Goal: Book appointment/travel/reservation

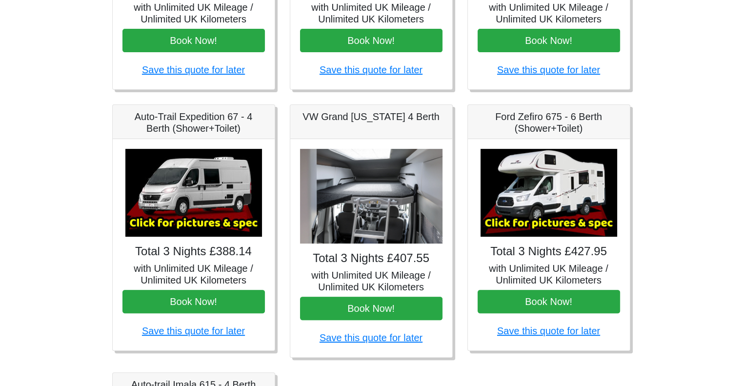
scroll to position [342, 0]
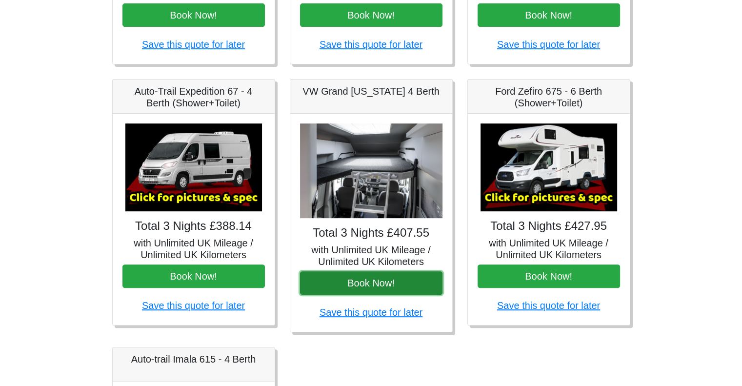
drag, startPoint x: 369, startPoint y: 280, endPoint x: 351, endPoint y: 283, distance: 17.7
click at [351, 283] on button "Book Now!" at bounding box center [371, 282] width 142 height 23
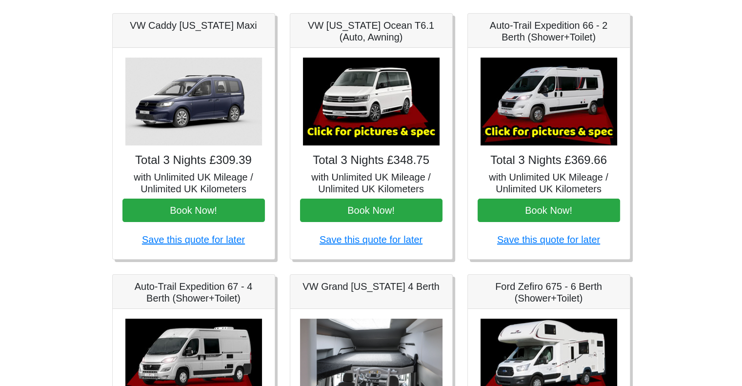
scroll to position [1, 0]
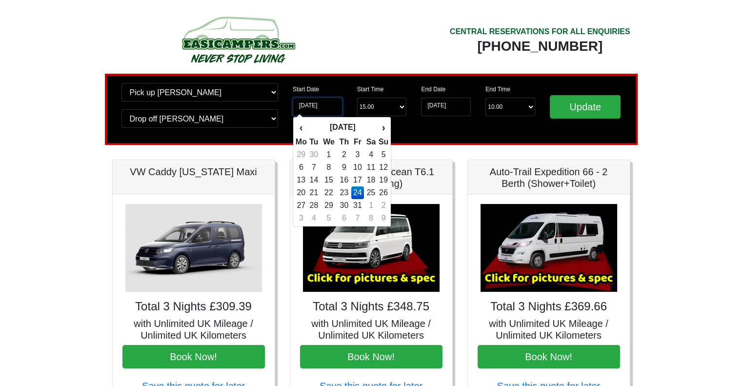
click at [309, 107] on input "[DATE]" at bounding box center [318, 107] width 50 height 19
click at [371, 190] on td "25" at bounding box center [371, 192] width 14 height 13
type input "25-10-2025"
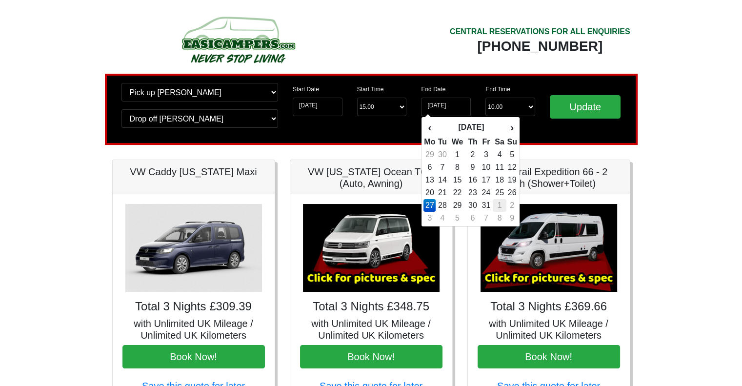
click at [501, 206] on td "1" at bounding box center [499, 205] width 14 height 13
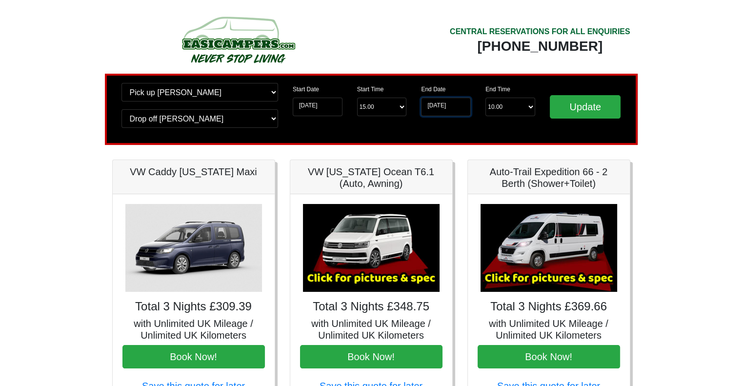
click at [459, 109] on input "01-11-2025" at bounding box center [446, 107] width 50 height 19
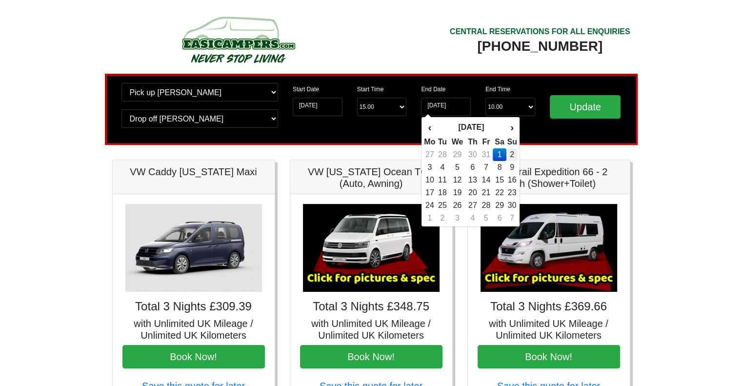
click at [511, 154] on td "2" at bounding box center [511, 154] width 11 height 13
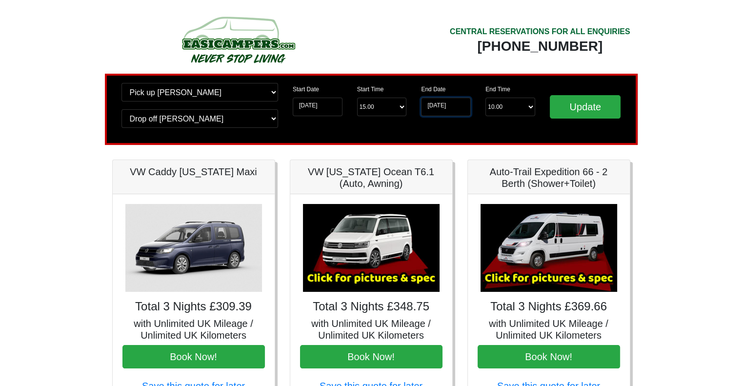
click at [454, 107] on input "02-11-2025" at bounding box center [446, 107] width 50 height 19
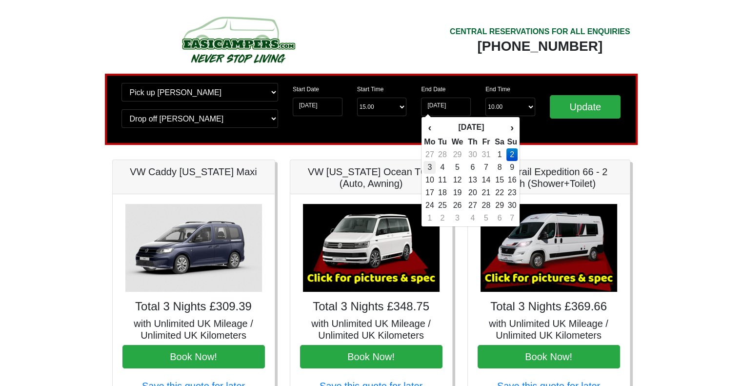
click at [428, 164] on td "3" at bounding box center [429, 167] width 12 height 13
type input "03-11-2025"
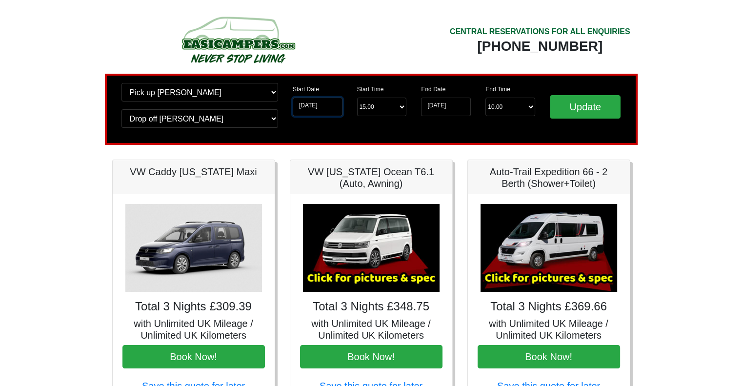
click at [323, 104] on input "25-10-2025" at bounding box center [318, 107] width 50 height 19
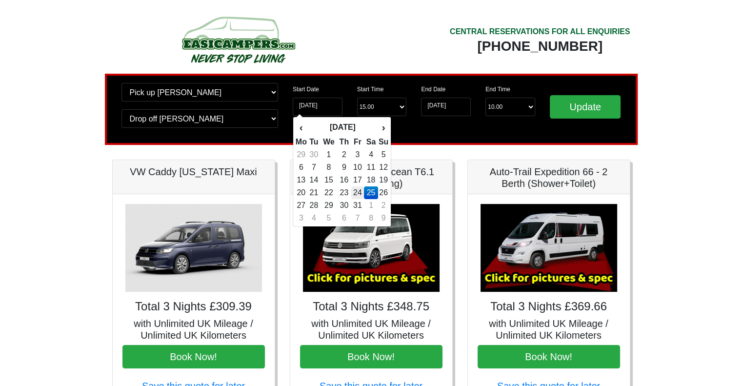
click at [359, 193] on td "24" at bounding box center [357, 192] width 13 height 13
type input "24-10-2025"
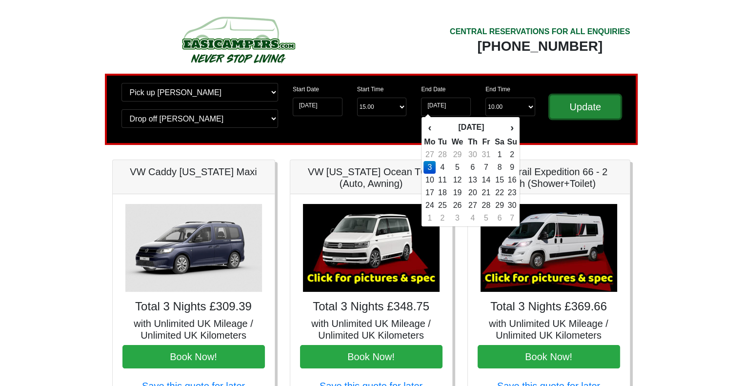
click at [587, 110] on input "Update" at bounding box center [584, 106] width 71 height 23
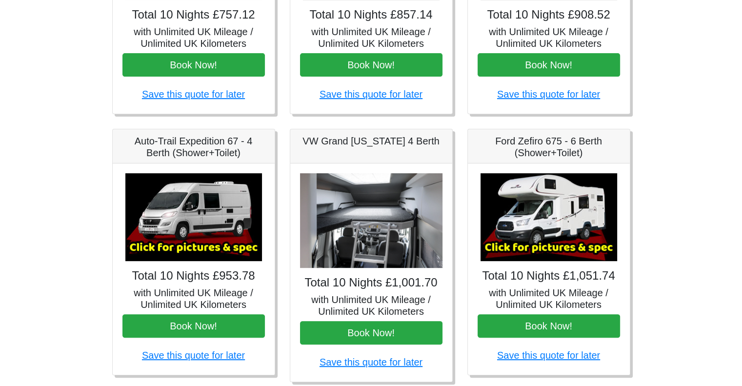
scroll to position [98, 0]
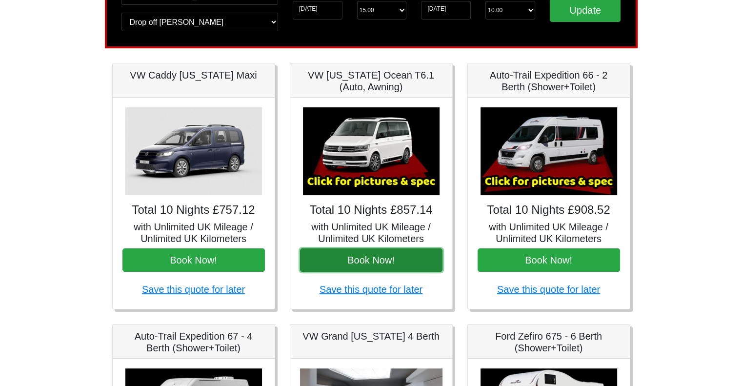
click at [374, 257] on button "Book Now!" at bounding box center [371, 259] width 142 height 23
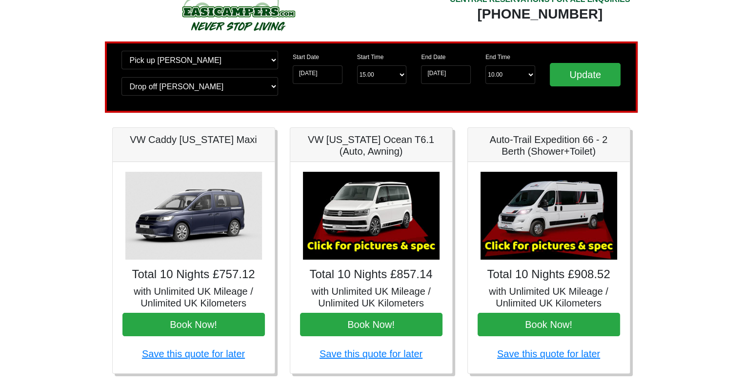
scroll to position [0, 0]
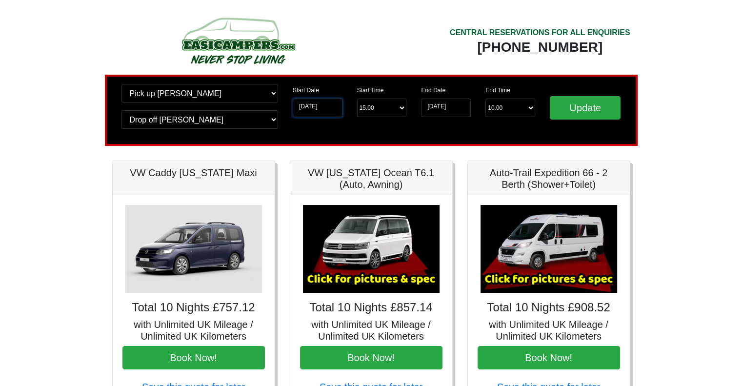
click at [308, 109] on input "24-10-2025" at bounding box center [318, 107] width 50 height 19
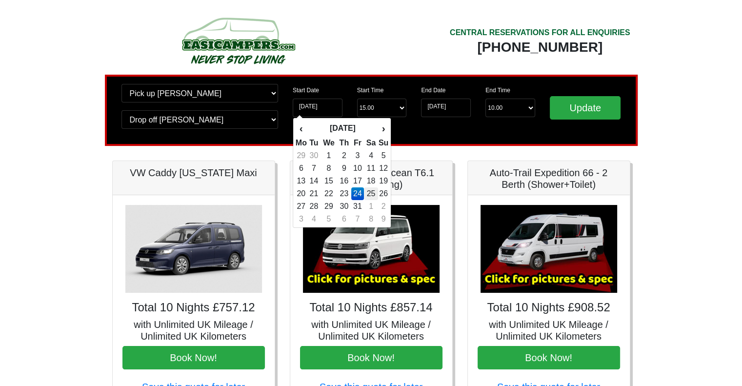
click at [372, 194] on td "25" at bounding box center [371, 193] width 14 height 13
click at [323, 108] on input "25-10-2025" at bounding box center [318, 107] width 50 height 19
click at [359, 194] on td "24" at bounding box center [357, 193] width 13 height 13
type input "24-10-2025"
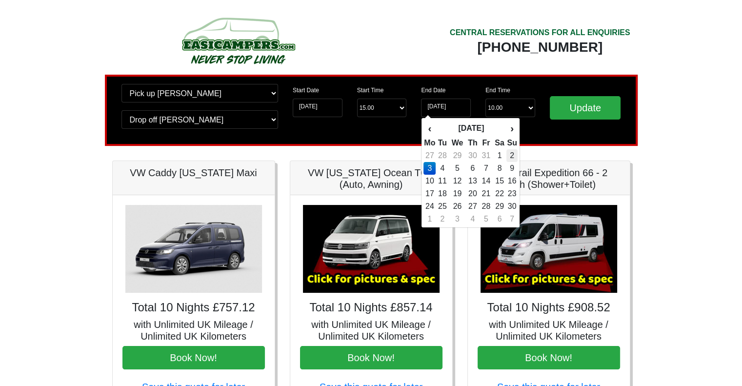
click at [513, 152] on td "2" at bounding box center [511, 155] width 11 height 13
type input "02-11-2025"
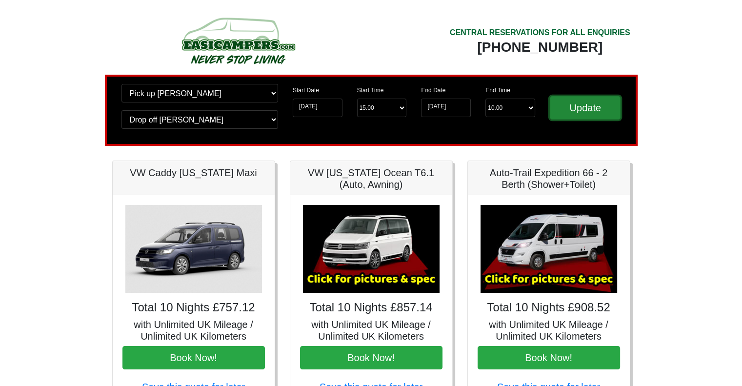
click at [588, 106] on input "Update" at bounding box center [584, 107] width 71 height 23
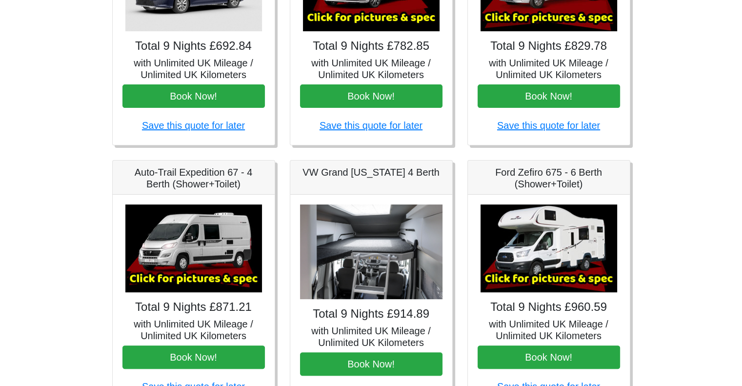
scroll to position [341, 0]
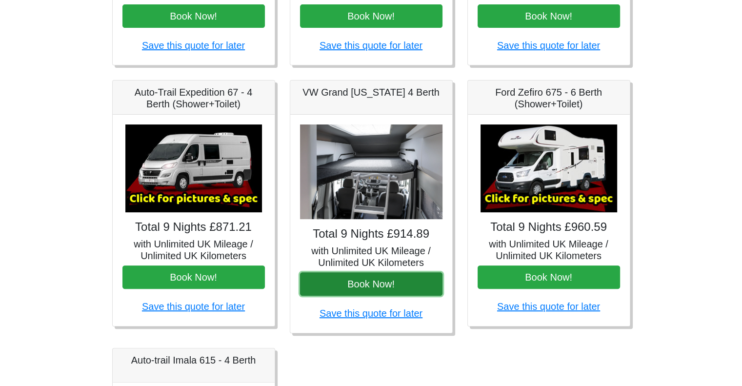
click at [374, 274] on button "Book Now!" at bounding box center [371, 283] width 142 height 23
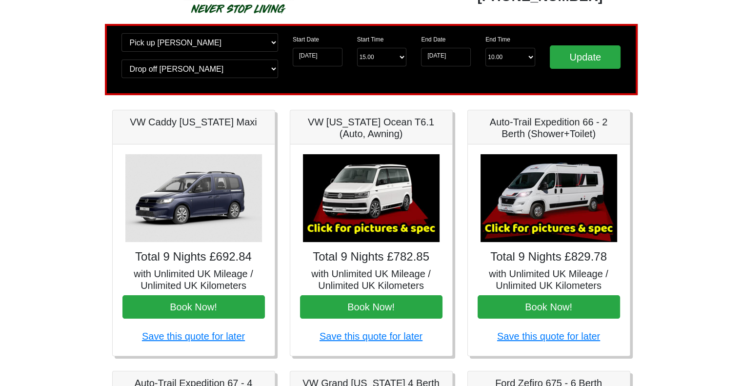
scroll to position [49, 0]
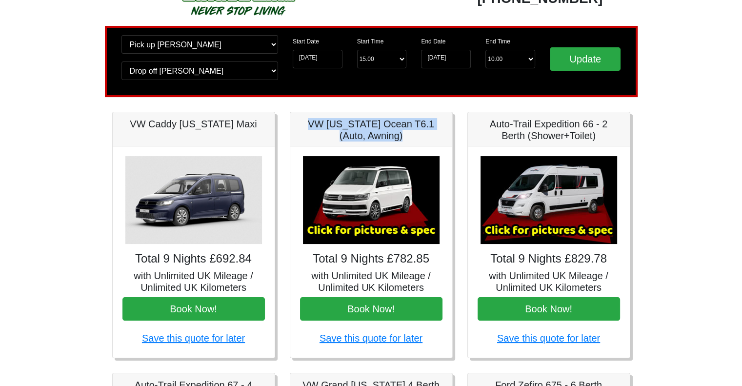
drag, startPoint x: 406, startPoint y: 137, endPoint x: 298, endPoint y: 125, distance: 108.0
click at [298, 125] on div "VW [US_STATE] Ocean T6.1 (Auto, Awning)" at bounding box center [371, 129] width 162 height 34
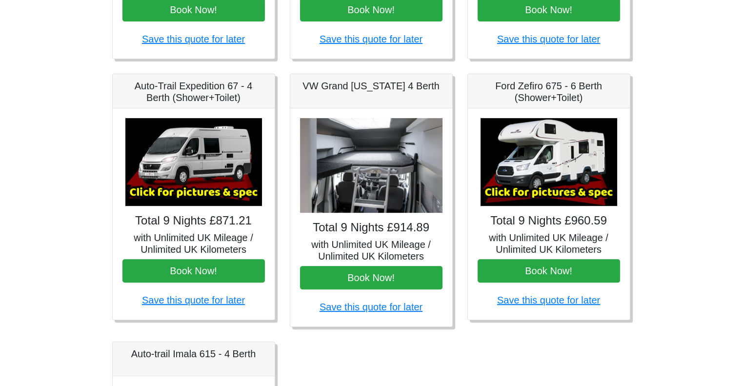
scroll to position [294, 0]
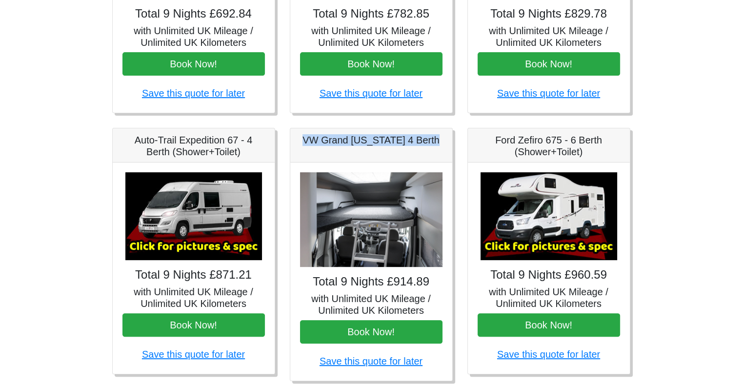
drag, startPoint x: 306, startPoint y: 139, endPoint x: 437, endPoint y: 147, distance: 131.4
click at [437, 147] on div "VW Grand [US_STATE] 4 Berth" at bounding box center [371, 145] width 162 height 34
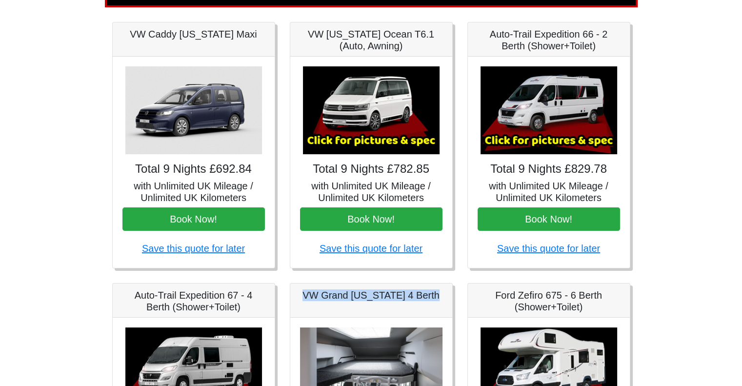
scroll to position [0, 0]
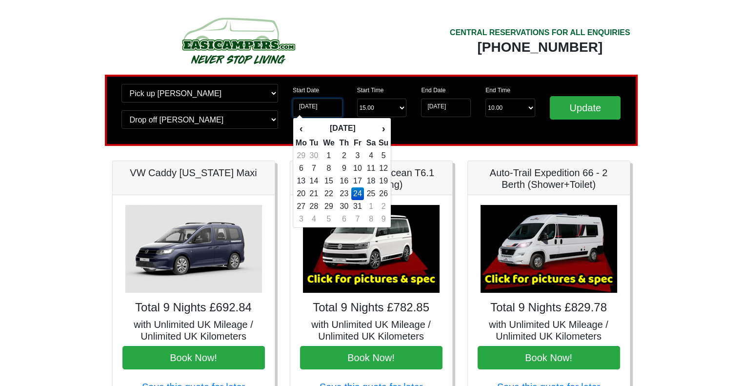
click at [326, 107] on input "24-10-2025" at bounding box center [318, 107] width 50 height 19
click at [359, 164] on td "10" at bounding box center [357, 168] width 13 height 13
type input "10-10-2025"
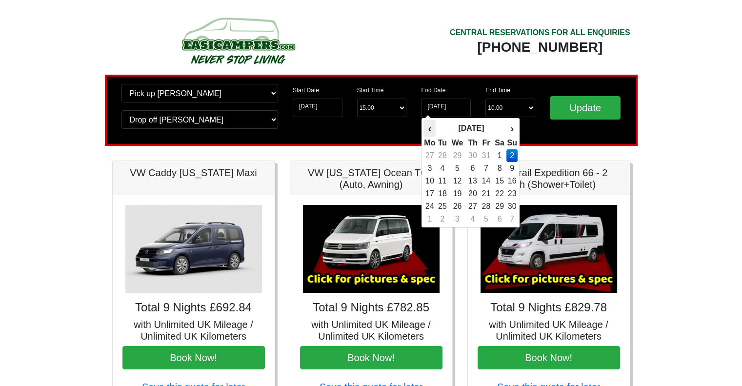
click at [429, 127] on th "‹" at bounding box center [429, 128] width 12 height 17
click at [509, 177] on td "19" at bounding box center [511, 181] width 11 height 13
type input "19-10-2025"
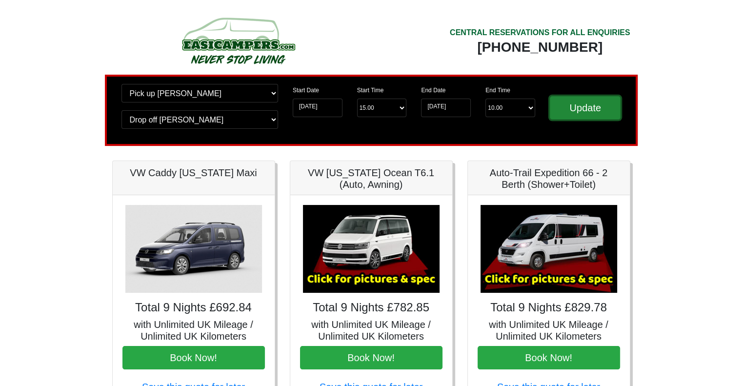
click at [581, 110] on input "Update" at bounding box center [584, 107] width 71 height 23
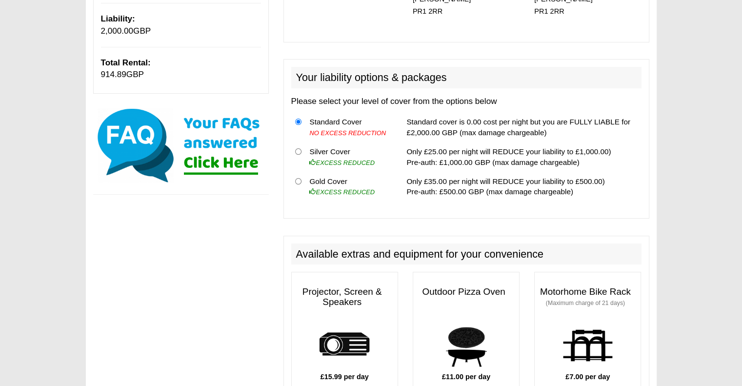
scroll to position [49, 0]
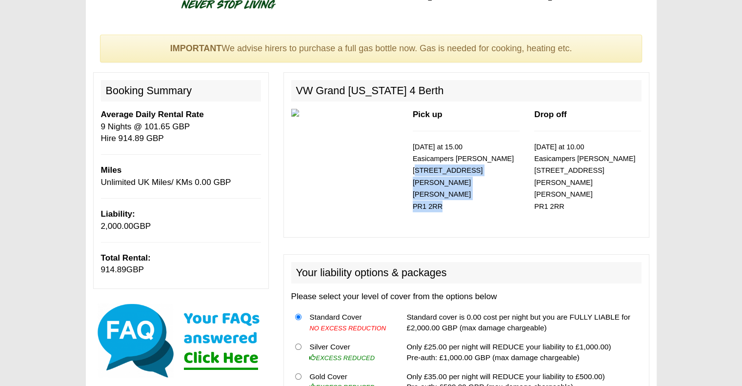
drag, startPoint x: 460, startPoint y: 200, endPoint x: 412, endPoint y: 169, distance: 57.1
click at [412, 169] on div "Pick up [DATE] at 15.00 Easicampers [GEOGRAPHIC_DATA] [STREET_ADDRESS][PERSON_N…" at bounding box center [465, 169] width 121 height 121
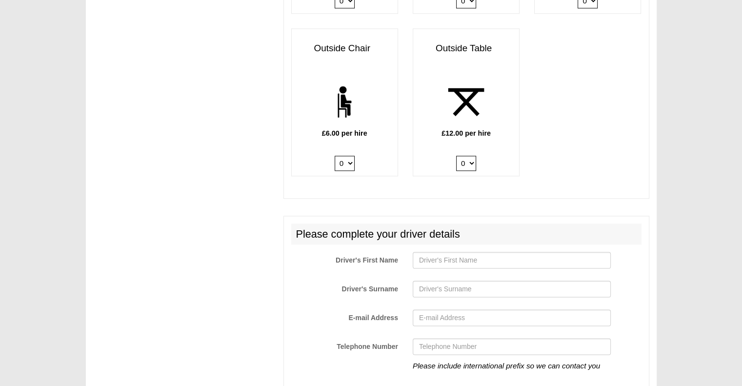
scroll to position [1481, 0]
